Goal: Task Accomplishment & Management: Manage account settings

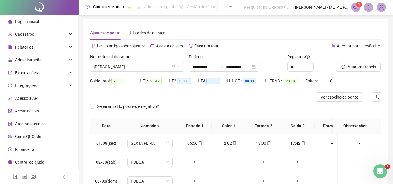
click at [31, 134] on span "Gerar QRCode" at bounding box center [28, 136] width 26 height 5
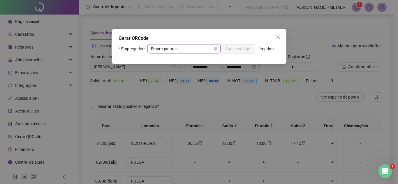
click at [197, 49] on span "Empregadores" at bounding box center [184, 49] width 66 height 9
click at [233, 38] on div "Gerar QRCode" at bounding box center [198, 38] width 161 height 7
click at [149, 48] on div "Empregadores" at bounding box center [183, 48] width 73 height 9
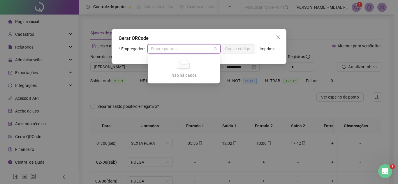
click at [172, 31] on div "Gerar QRCode Empregador Empregadores Copiar código Imprimir" at bounding box center [198, 46] width 175 height 35
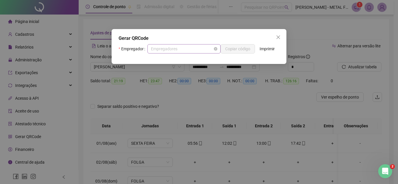
click at [170, 46] on span "Empregadores" at bounding box center [184, 49] width 66 height 9
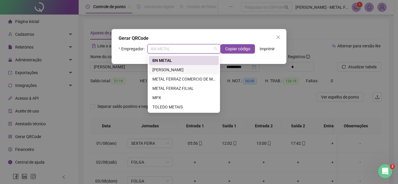
click at [178, 69] on div "[PERSON_NAME]" at bounding box center [183, 70] width 63 height 6
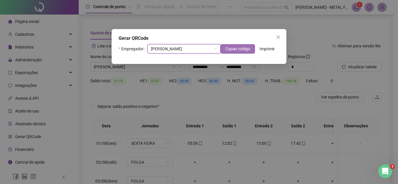
click at [245, 46] on span "Copiar código" at bounding box center [237, 49] width 25 height 6
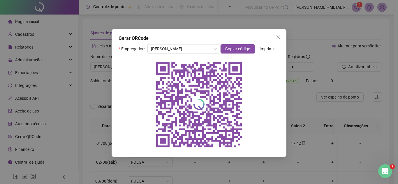
click at [59, 32] on div "Gerar QRCode Empregador [PERSON_NAME] Copiar código Imprimir" at bounding box center [199, 92] width 398 height 184
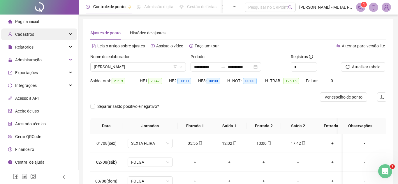
click at [33, 32] on span "Cadastros" at bounding box center [24, 34] width 19 height 5
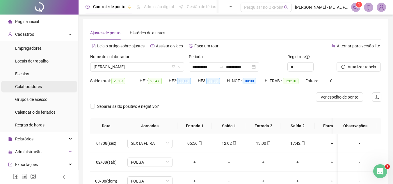
click at [31, 83] on div "Colaboradores" at bounding box center [28, 87] width 27 height 12
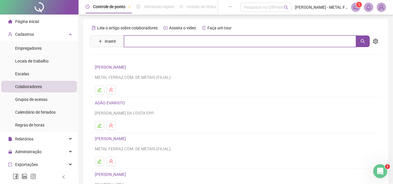
click at [148, 42] on input "text" at bounding box center [240, 42] width 232 height 12
type input "*******"
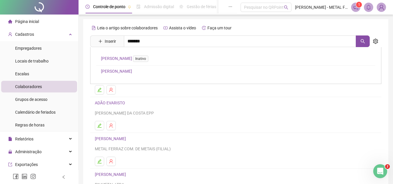
click at [132, 71] on link "[PERSON_NAME]" at bounding box center [116, 71] width 31 height 5
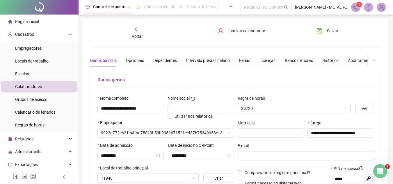
type input "***"
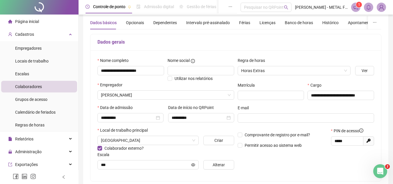
scroll to position [87, 0]
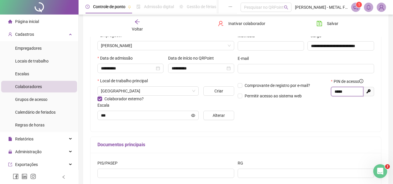
drag, startPoint x: 357, startPoint y: 92, endPoint x: 276, endPoint y: 90, distance: 80.9
click at [276, 90] on div "Comprovante de registro por e-mail? Permitir acesso ao sistema web PIN de acess…" at bounding box center [306, 90] width 140 height 25
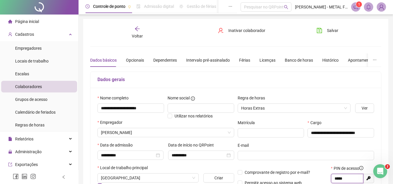
scroll to position [0, 0]
click at [137, 34] on span "Voltar" at bounding box center [137, 36] width 11 height 5
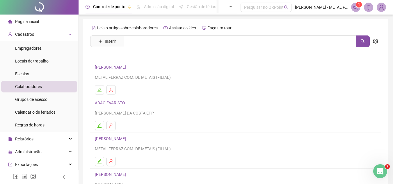
click at [29, 19] on span "Página inicial" at bounding box center [27, 21] width 24 height 5
